Goal: Transaction & Acquisition: Purchase product/service

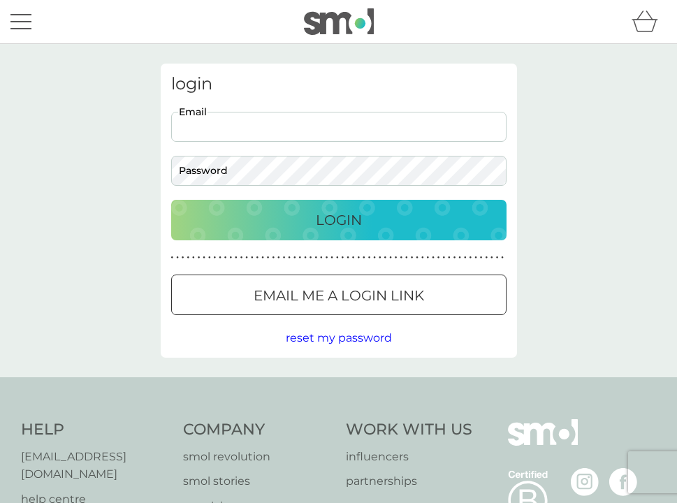
type input "blondegirl1977@hotmail.com"
click at [338, 219] on button "Login" at bounding box center [338, 220] width 335 height 40
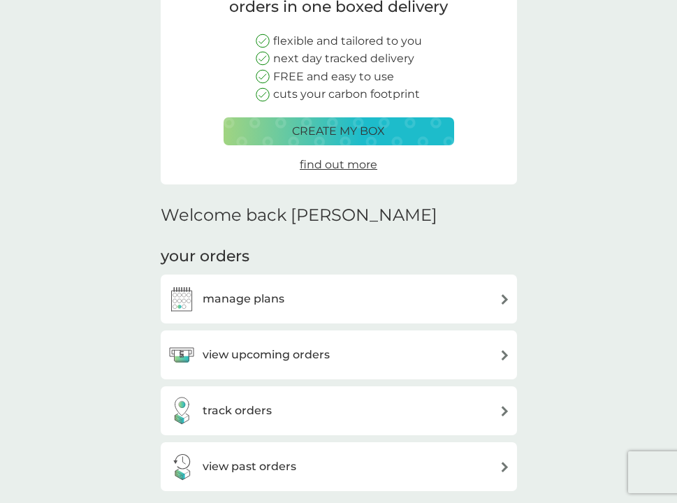
scroll to position [172, 0]
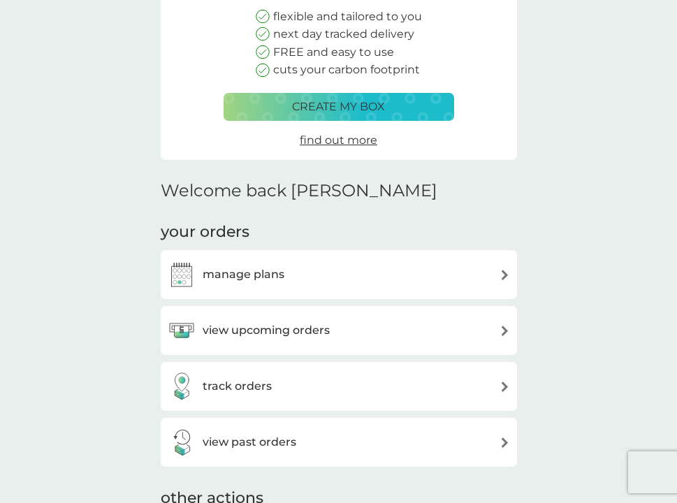
click at [252, 327] on h3 "view upcoming orders" at bounding box center [265, 330] width 127 height 18
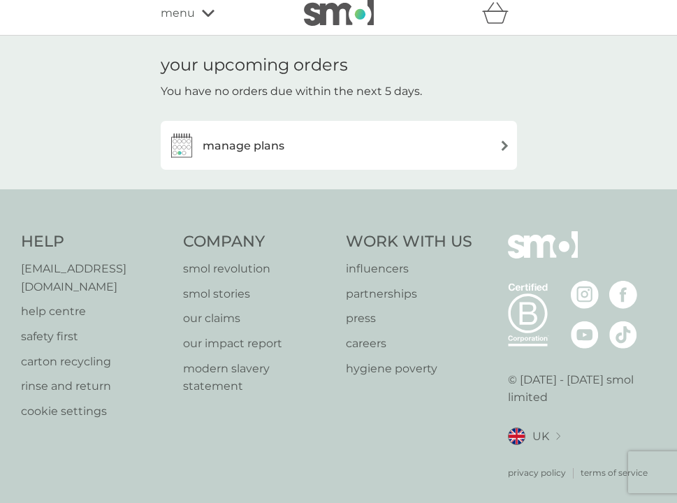
scroll to position [7, 0]
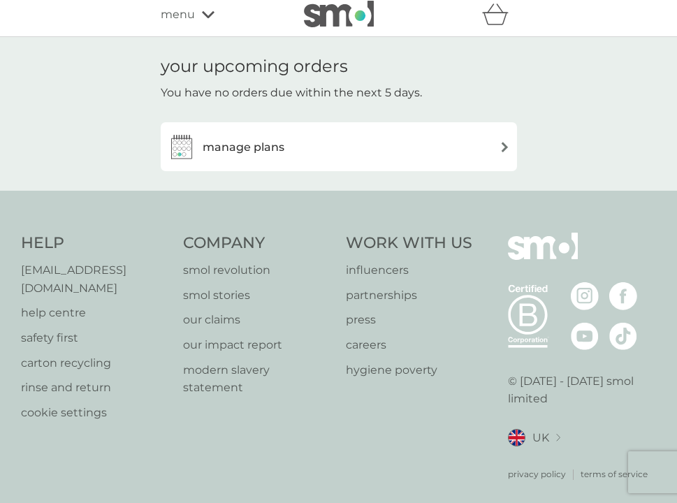
click at [256, 147] on h3 "manage plans" at bounding box center [243, 147] width 82 height 18
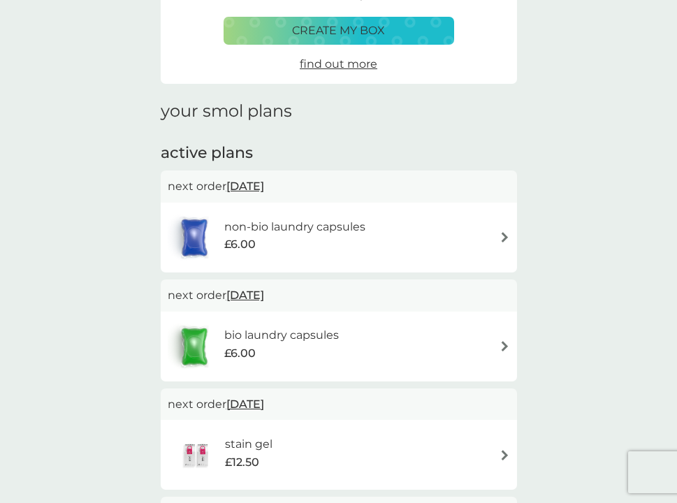
scroll to position [109, 0]
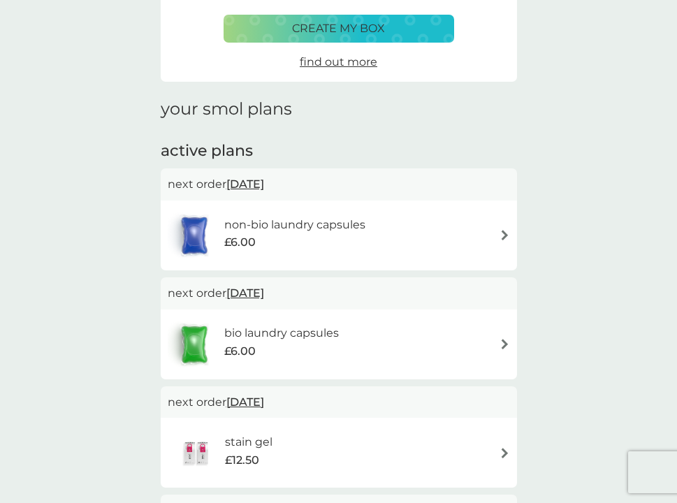
click at [503, 225] on div "non-bio laundry capsules £6.00" at bounding box center [339, 235] width 342 height 49
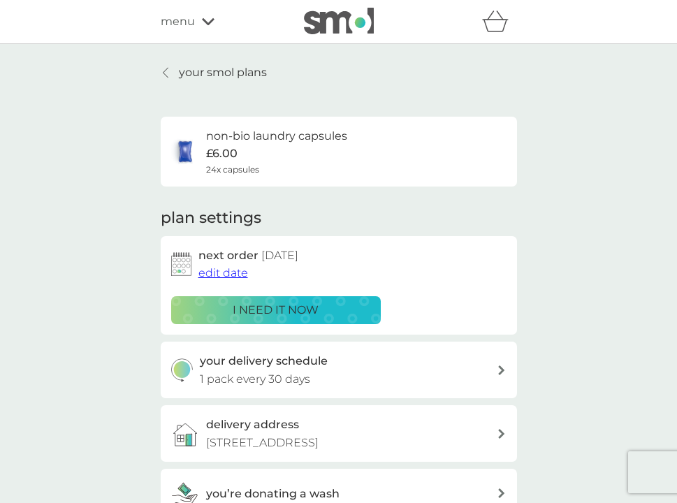
click at [311, 301] on p "i need it now" at bounding box center [275, 310] width 86 height 18
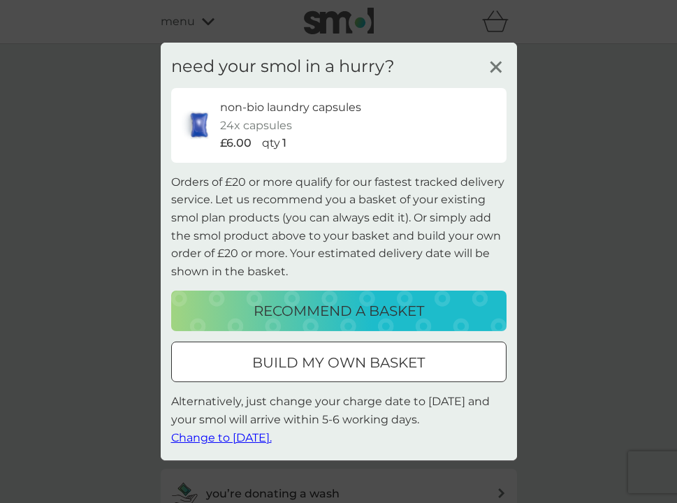
click at [362, 313] on p "recommend a basket" at bounding box center [338, 311] width 170 height 22
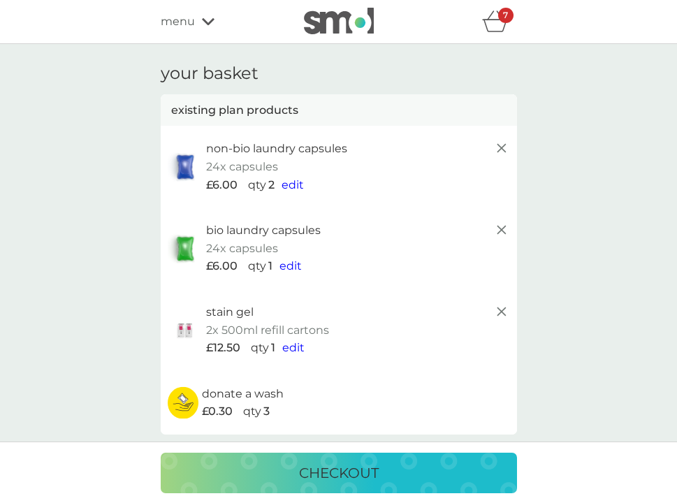
click at [499, 304] on icon at bounding box center [501, 311] width 17 height 17
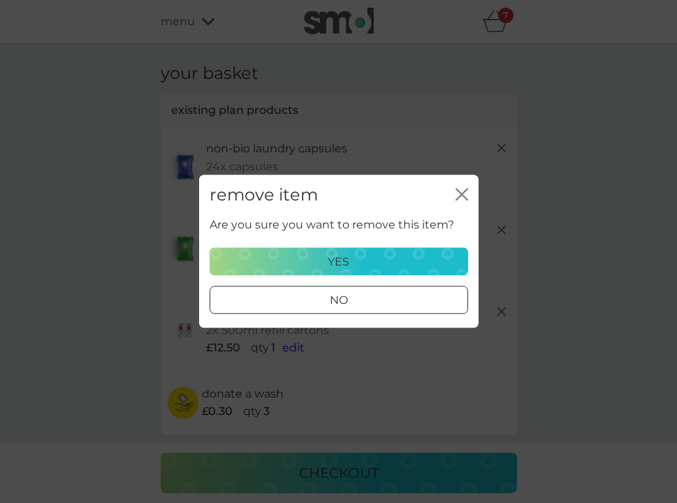
click at [399, 298] on div "no" at bounding box center [338, 301] width 257 height 18
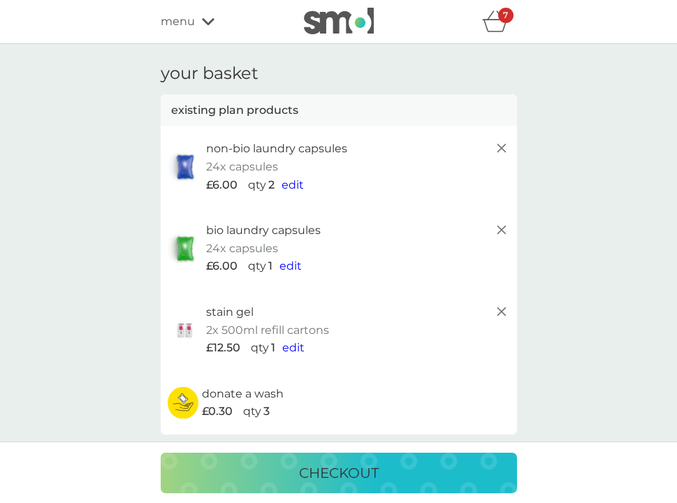
click at [501, 308] on line at bounding box center [500, 311] width 8 height 8
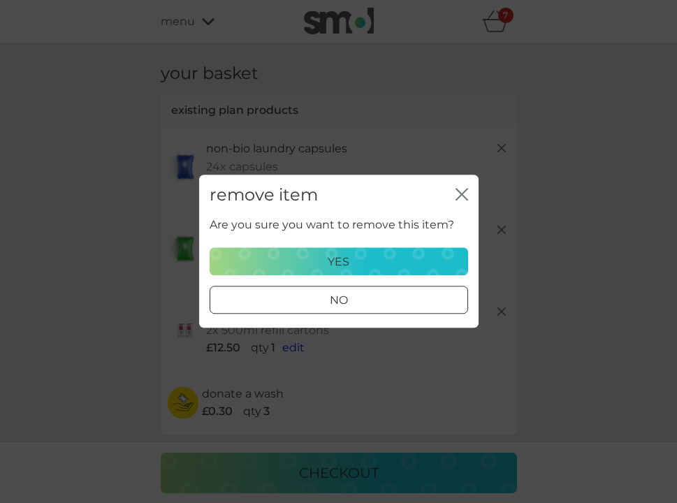
click at [406, 256] on div "yes" at bounding box center [339, 262] width 240 height 18
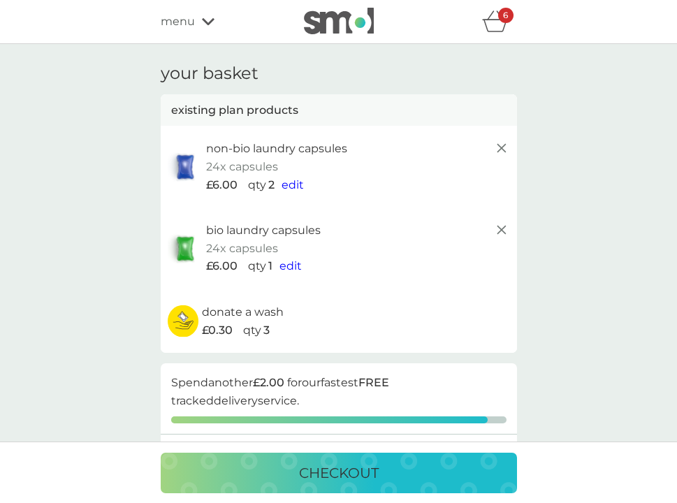
click at [288, 261] on span "edit" at bounding box center [290, 265] width 22 height 13
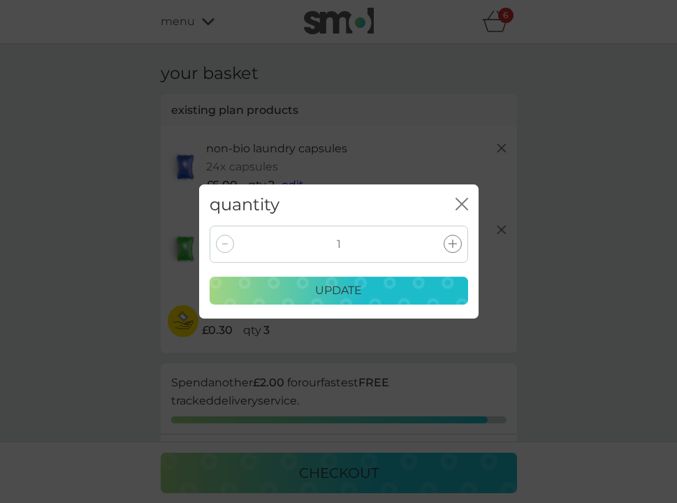
click at [454, 243] on icon at bounding box center [452, 243] width 8 height 8
click at [401, 284] on div "update" at bounding box center [339, 290] width 240 height 18
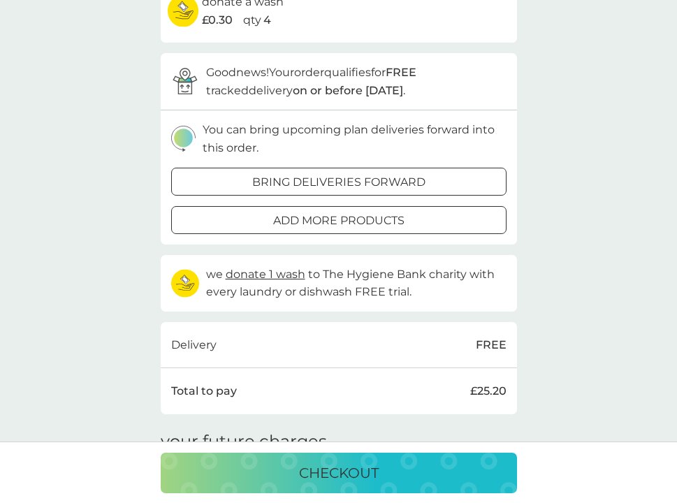
scroll to position [284, 0]
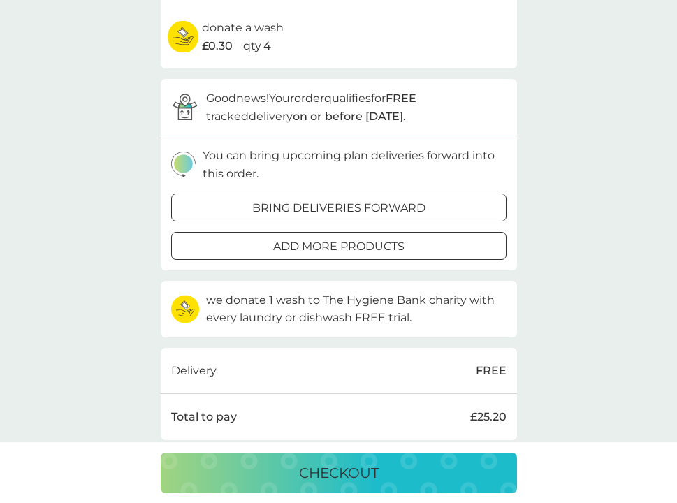
click at [433, 242] on div "add more products" at bounding box center [339, 246] width 334 height 18
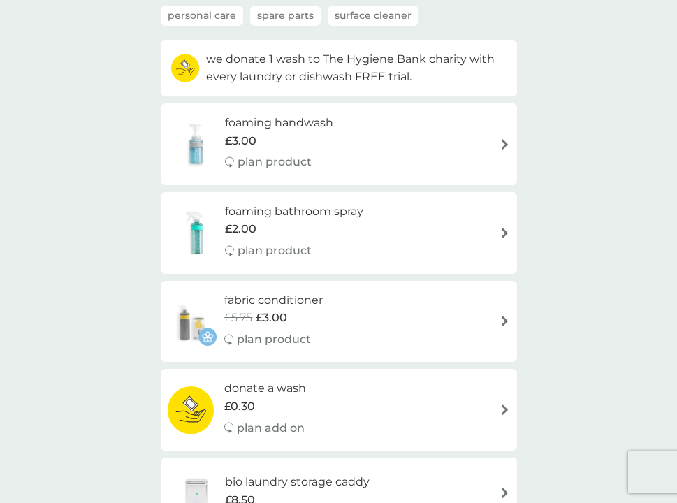
scroll to position [125, 0]
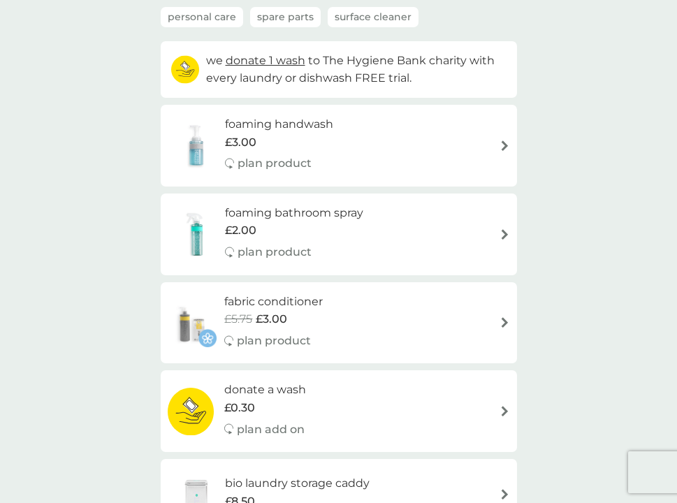
click at [317, 207] on h6 "foaming bathroom spray" at bounding box center [294, 213] width 138 height 18
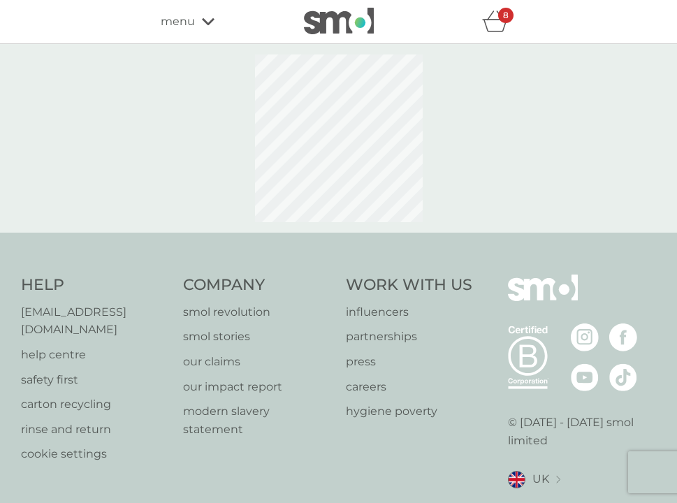
select select "182"
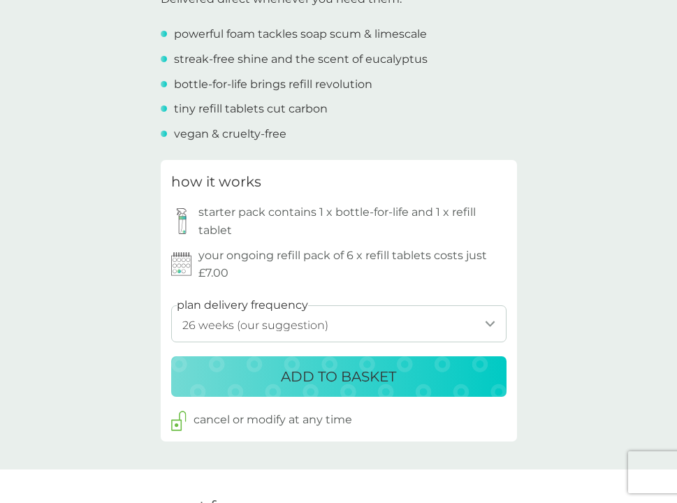
scroll to position [566, 0]
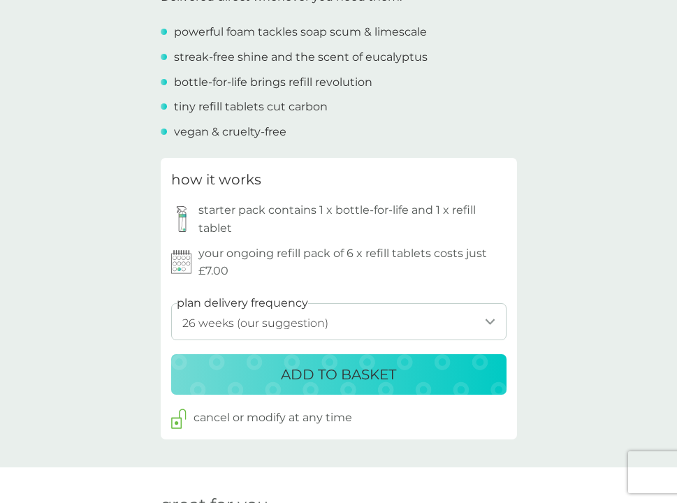
click at [332, 369] on p "ADD TO BASKET" at bounding box center [338, 374] width 115 height 22
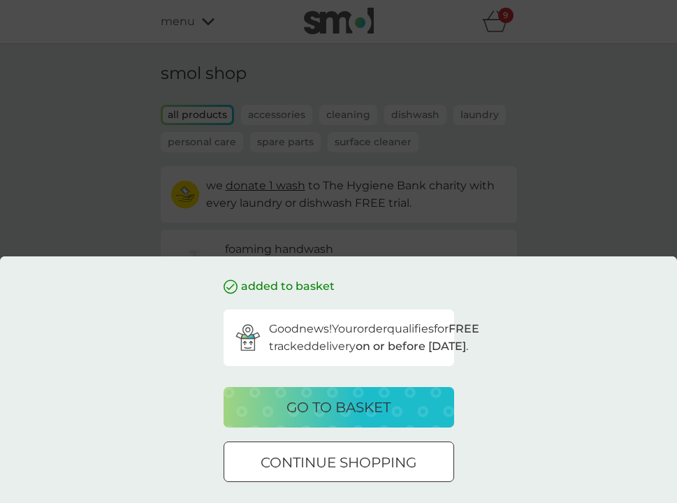
click at [309, 466] on p "continue shopping" at bounding box center [338, 462] width 156 height 22
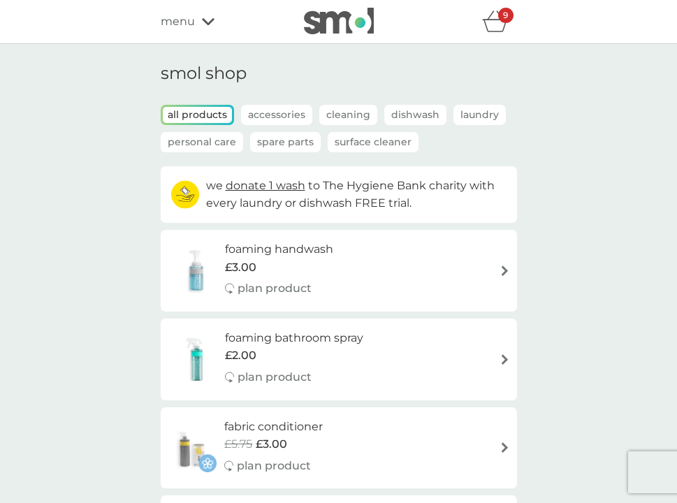
click at [297, 110] on p "Accessories" at bounding box center [276, 115] width 71 height 20
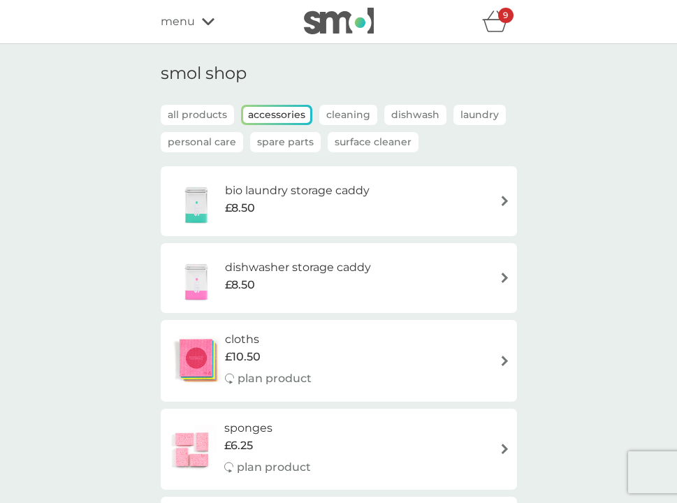
click at [295, 140] on p "Spare Parts" at bounding box center [285, 142] width 71 height 20
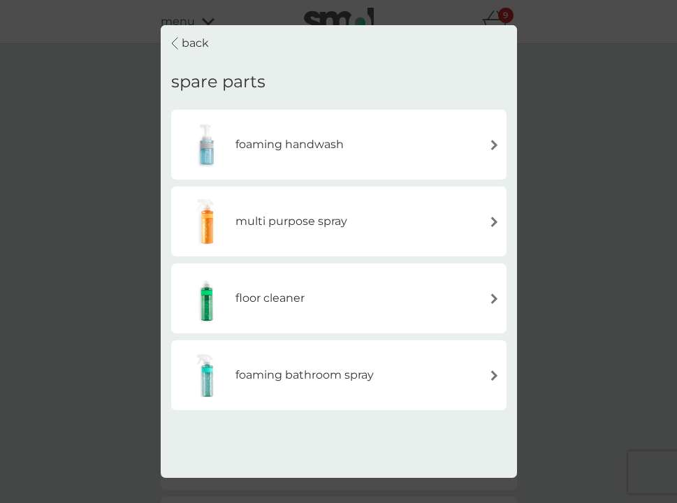
click at [193, 43] on p "back" at bounding box center [195, 43] width 27 height 18
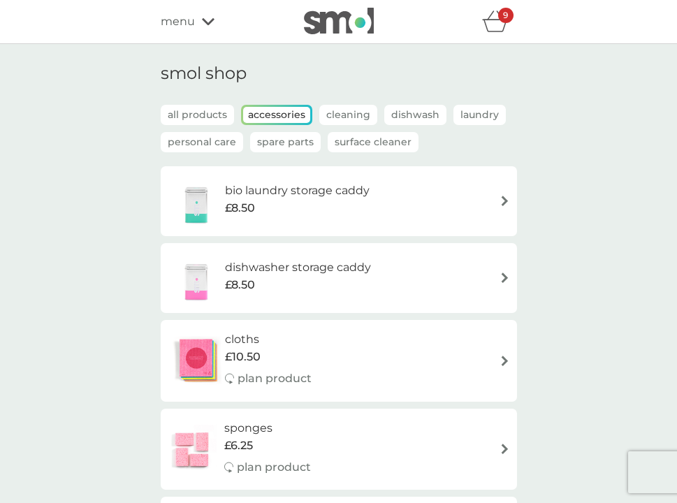
click at [204, 113] on p "all products" at bounding box center [197, 115] width 73 height 20
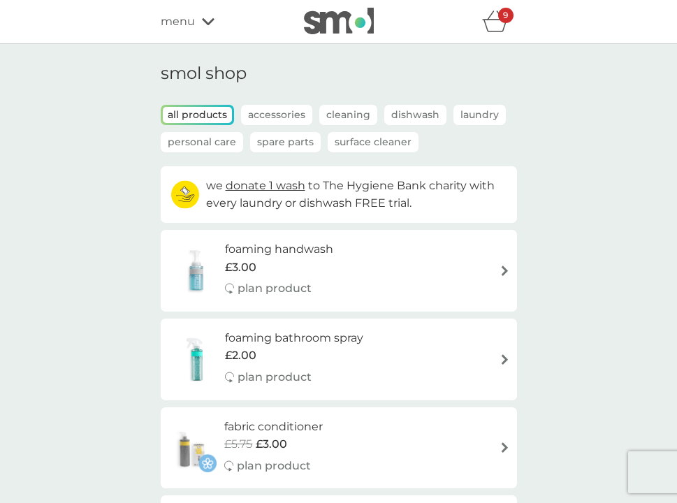
click at [274, 143] on p "Spare Parts" at bounding box center [285, 142] width 71 height 20
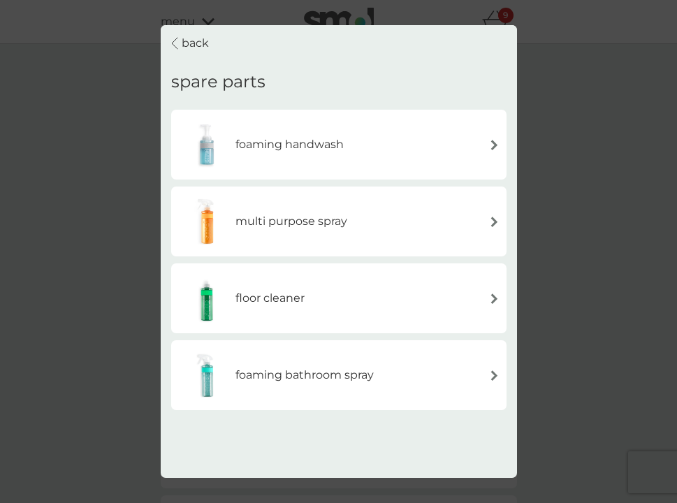
click at [207, 147] on img at bounding box center [206, 144] width 57 height 49
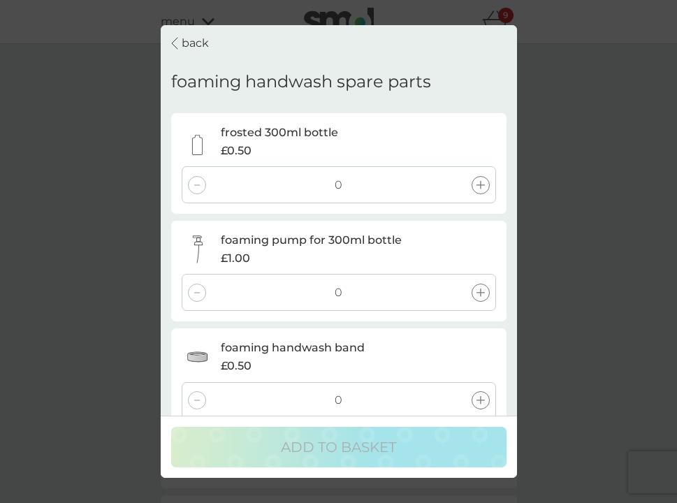
click at [478, 288] on icon at bounding box center [480, 292] width 8 height 8
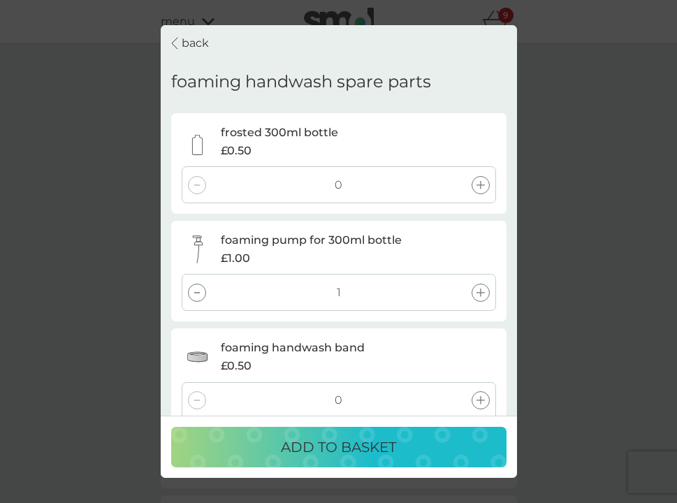
click at [478, 181] on icon at bounding box center [480, 185] width 8 height 8
click at [193, 179] on div at bounding box center [197, 185] width 18 height 18
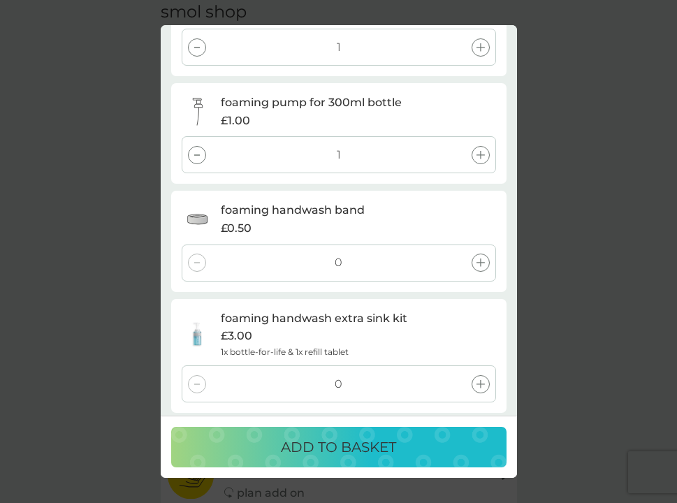
scroll to position [73, 0]
click at [354, 448] on p "ADD TO BASKET" at bounding box center [338, 447] width 115 height 22
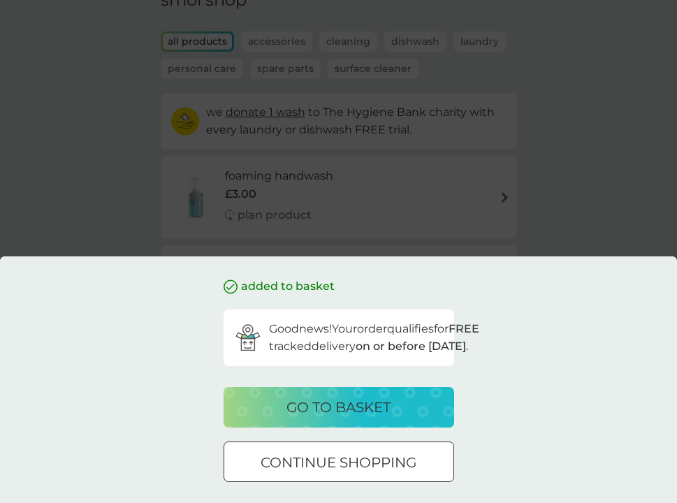
click at [359, 403] on p "go to basket" at bounding box center [338, 407] width 104 height 22
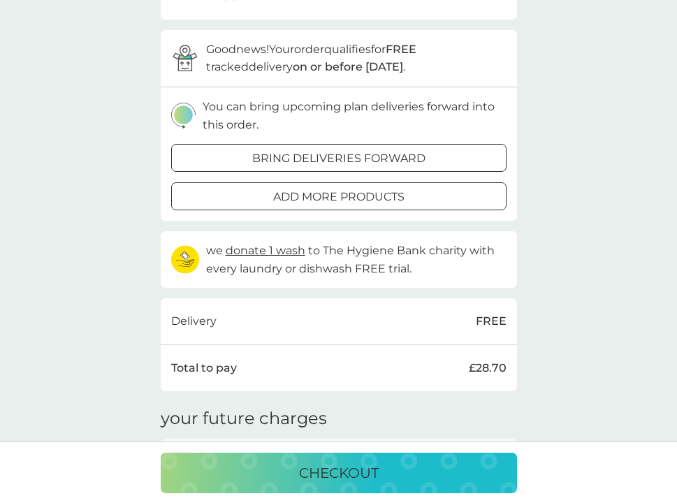
scroll to position [575, 0]
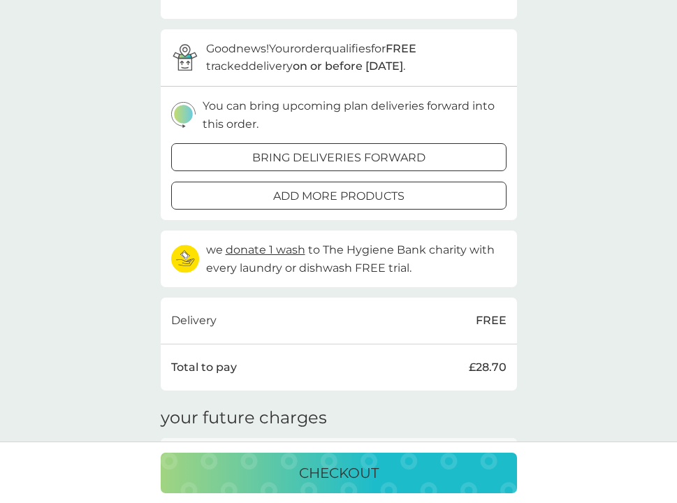
click at [359, 472] on p "checkout" at bounding box center [339, 473] width 80 height 22
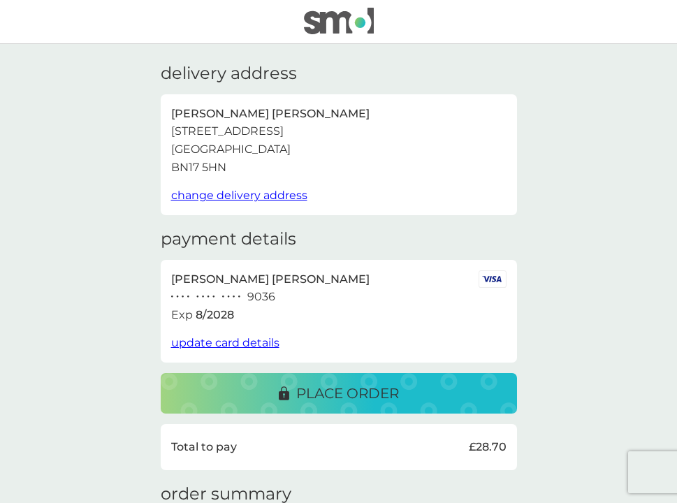
click at [332, 391] on p "place order" at bounding box center [347, 393] width 103 height 22
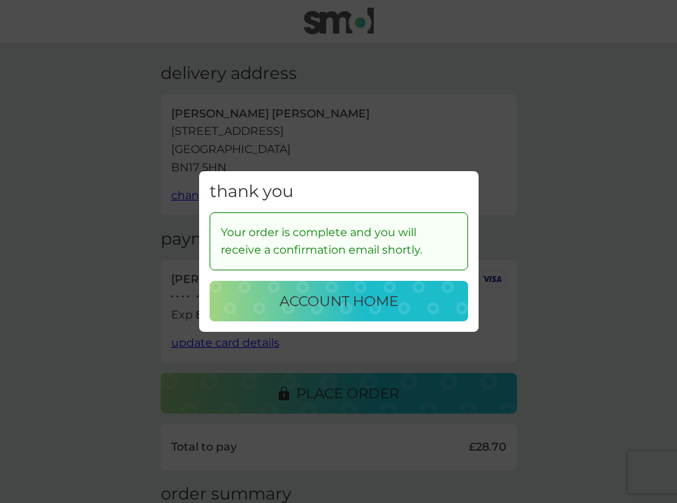
click at [312, 302] on p "account home" at bounding box center [338, 301] width 119 height 22
